Goal: Task Accomplishment & Management: Manage account settings

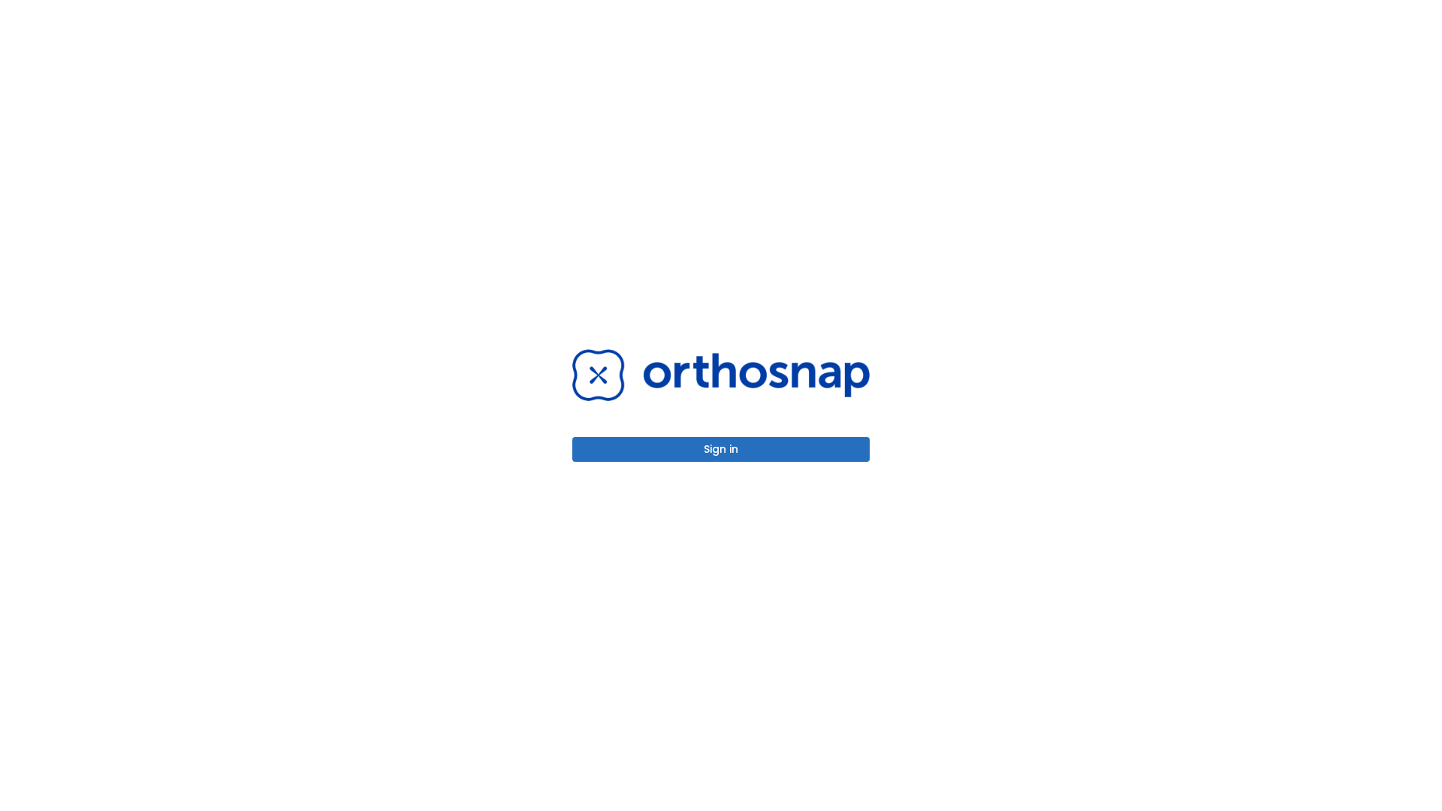
click at [721, 449] on button "Sign in" at bounding box center [720, 449] width 297 height 25
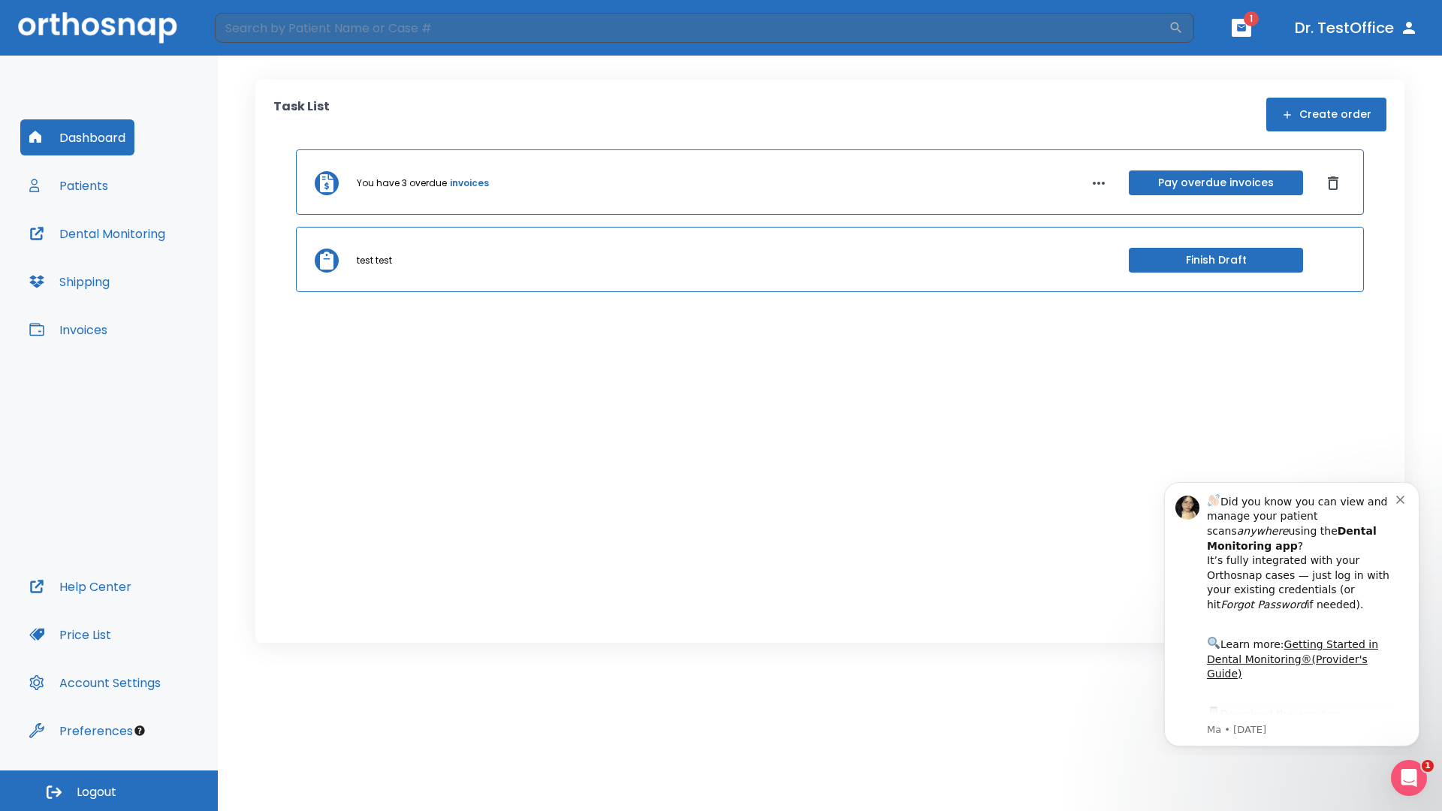
click at [109, 791] on span "Logout" at bounding box center [97, 792] width 40 height 17
